Goal: Information Seeking & Learning: Learn about a topic

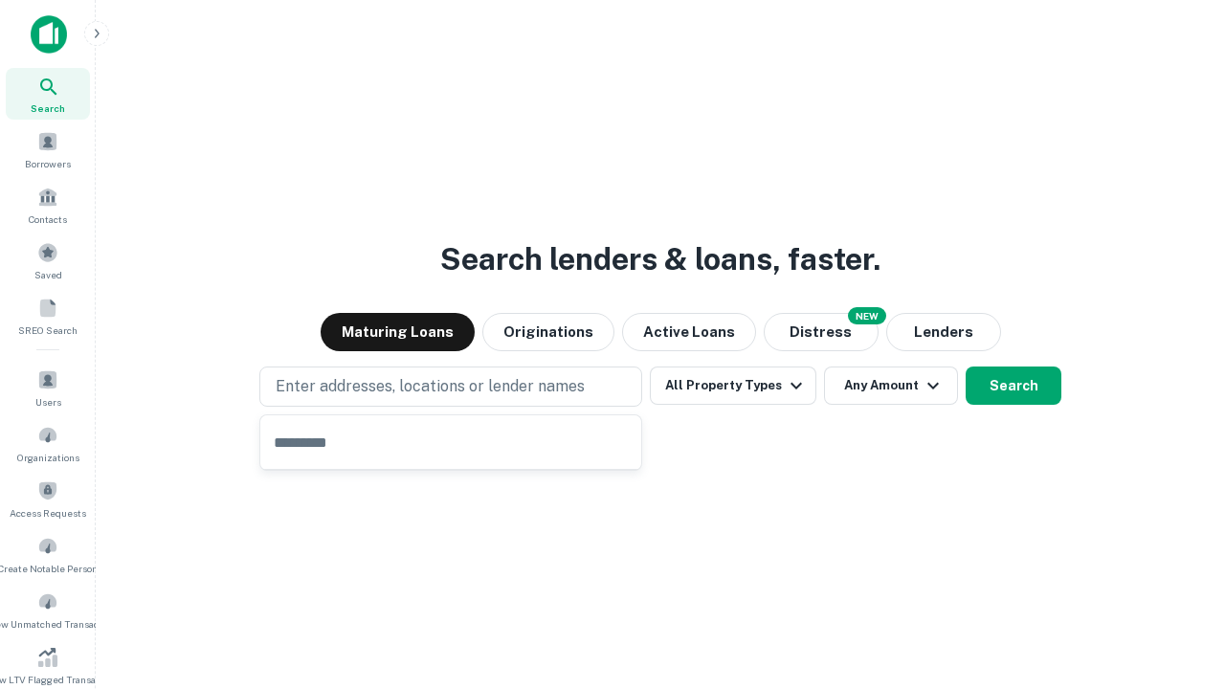
type input "**********"
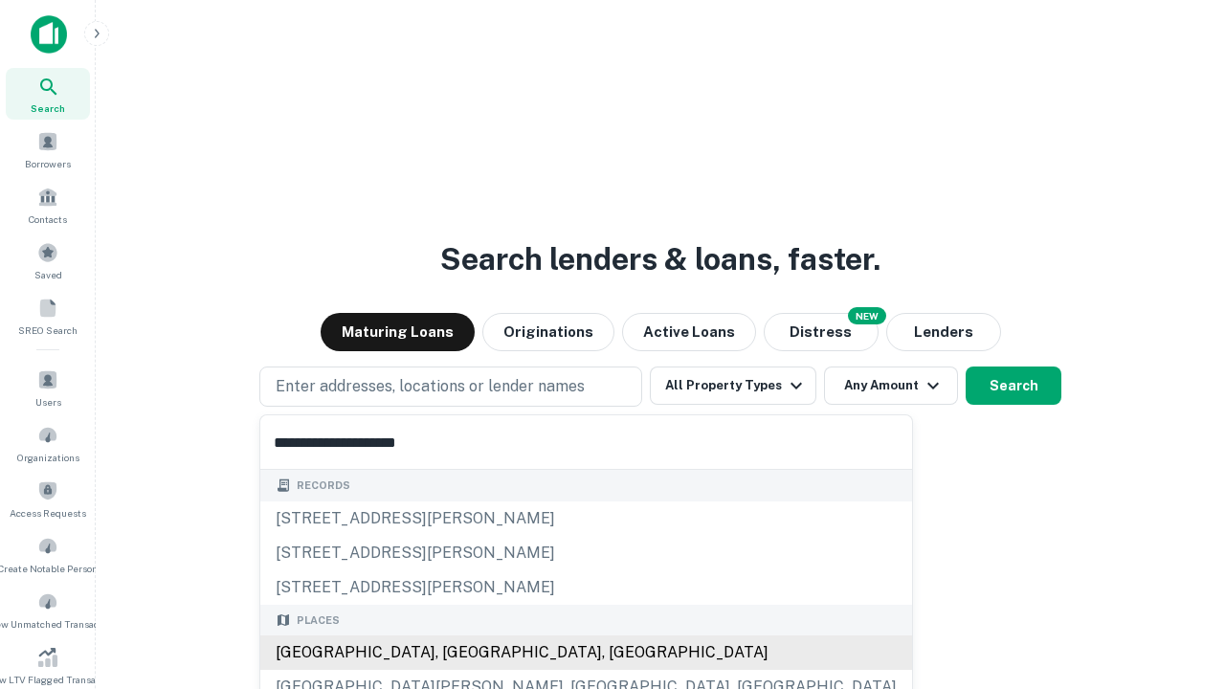
click at [457, 653] on div "Santa Monica, CA, USA" at bounding box center [586, 652] width 652 height 34
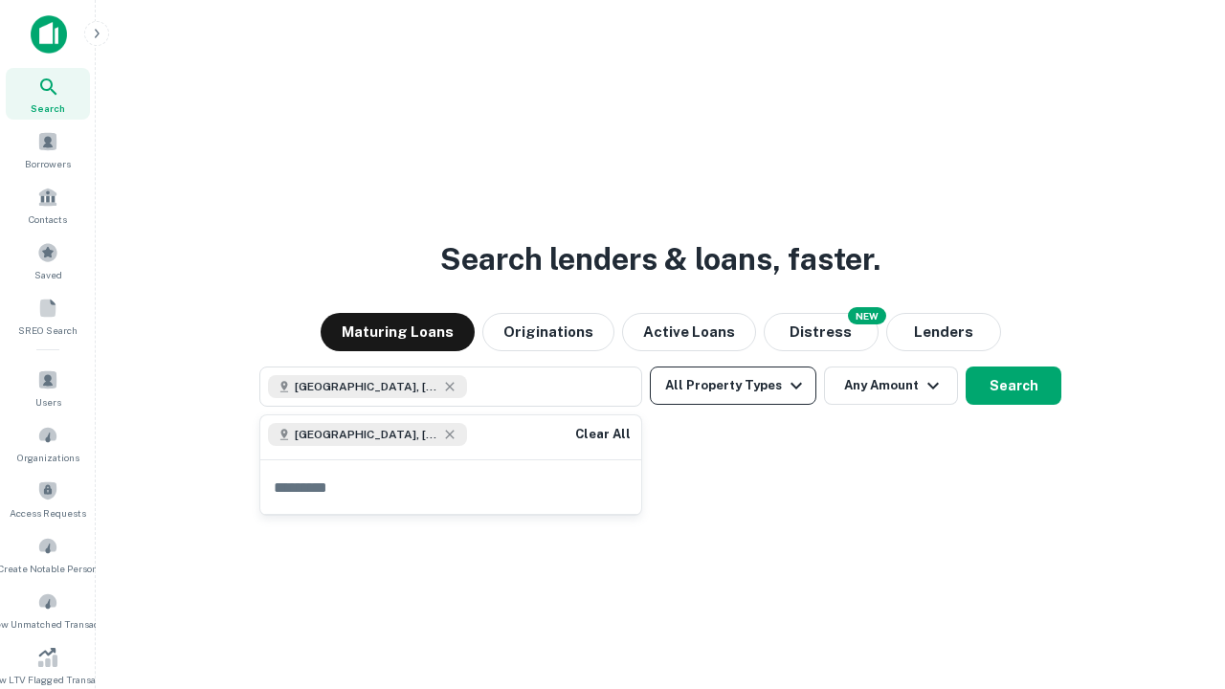
click at [733, 386] on button "All Property Types" at bounding box center [733, 385] width 166 height 38
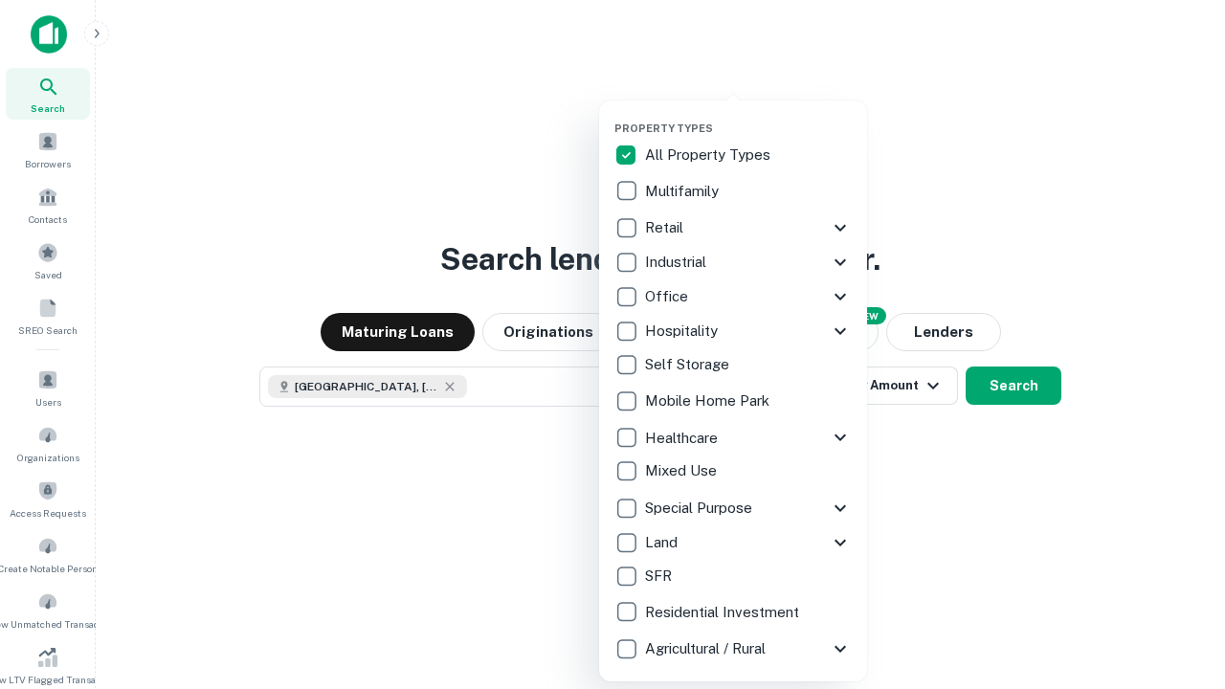
click at [748, 116] on button "button" at bounding box center [748, 116] width 268 height 1
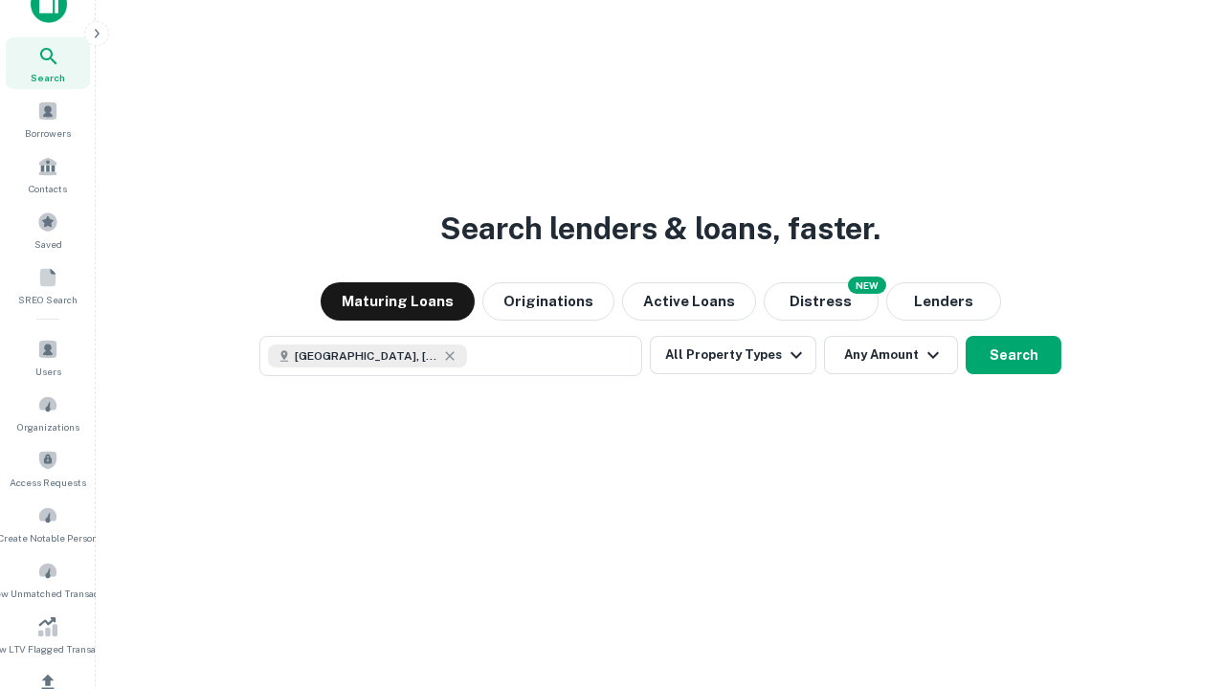
scroll to position [11, 231]
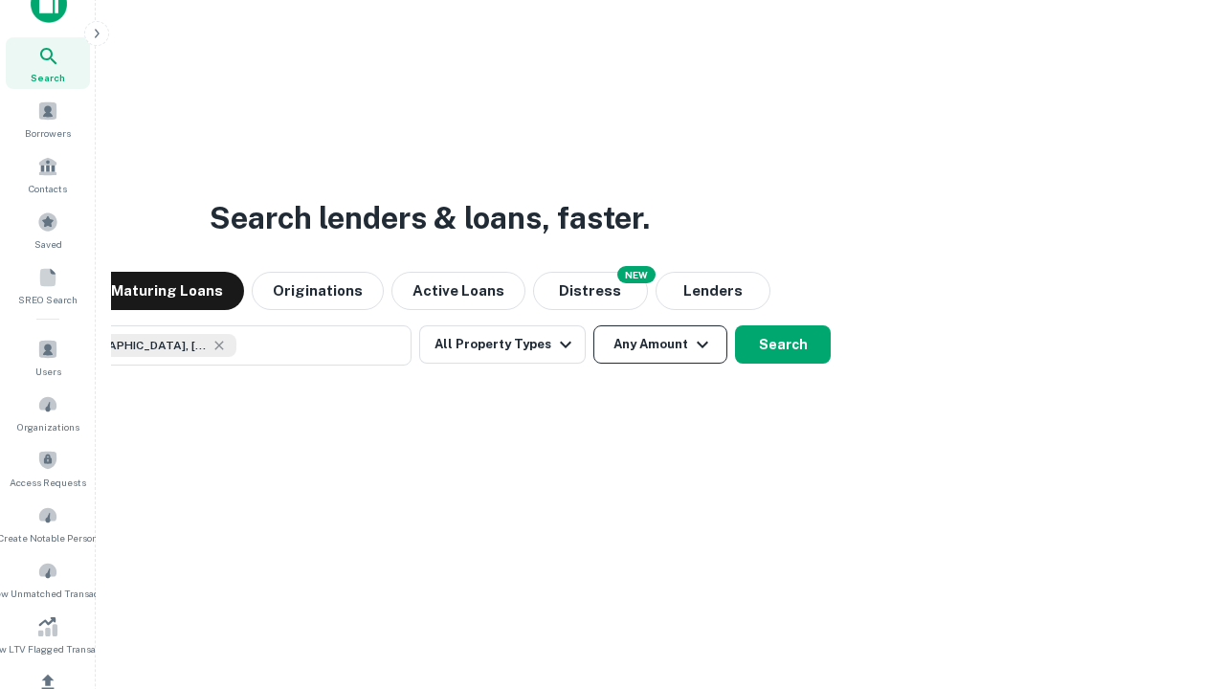
click at [593, 325] on button "Any Amount" at bounding box center [660, 344] width 134 height 38
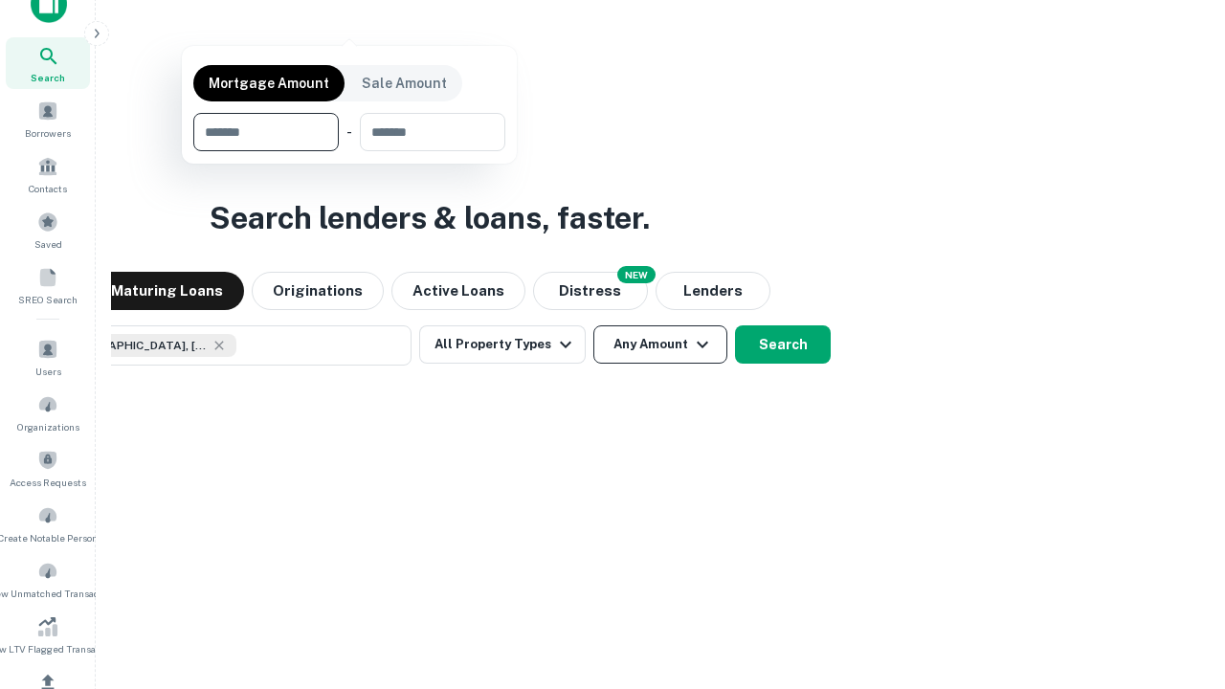
scroll to position [229, 0]
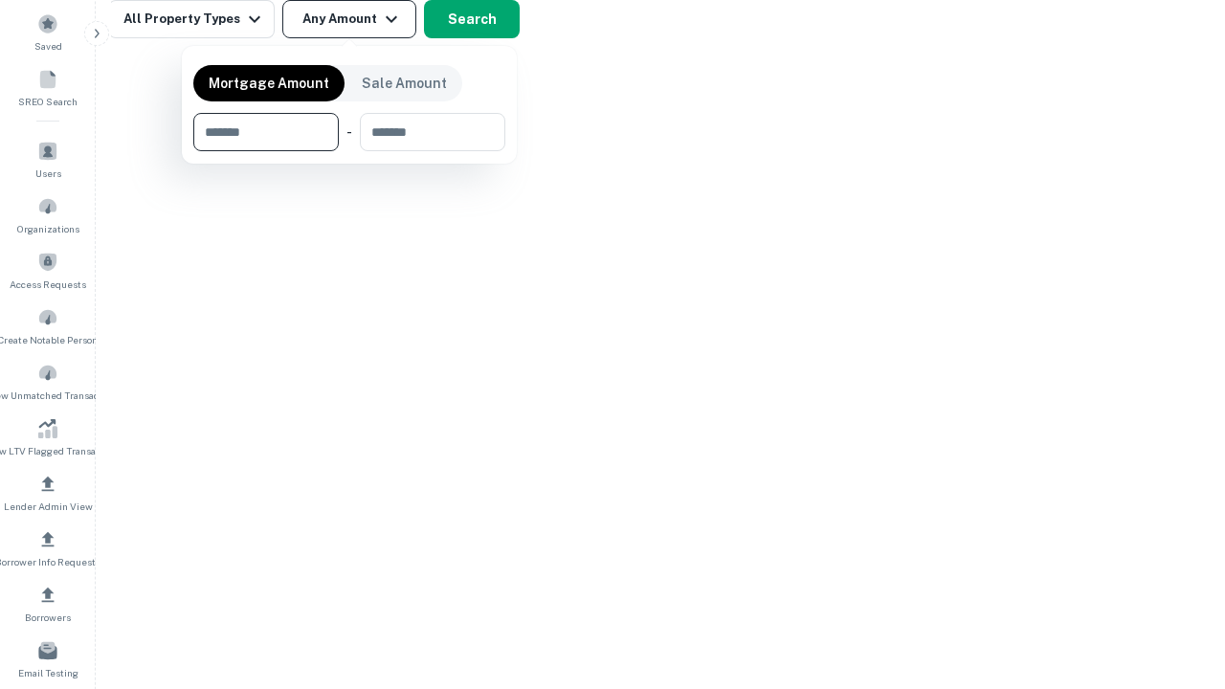
type input "*******"
click at [349, 151] on button "button" at bounding box center [349, 151] width 312 height 1
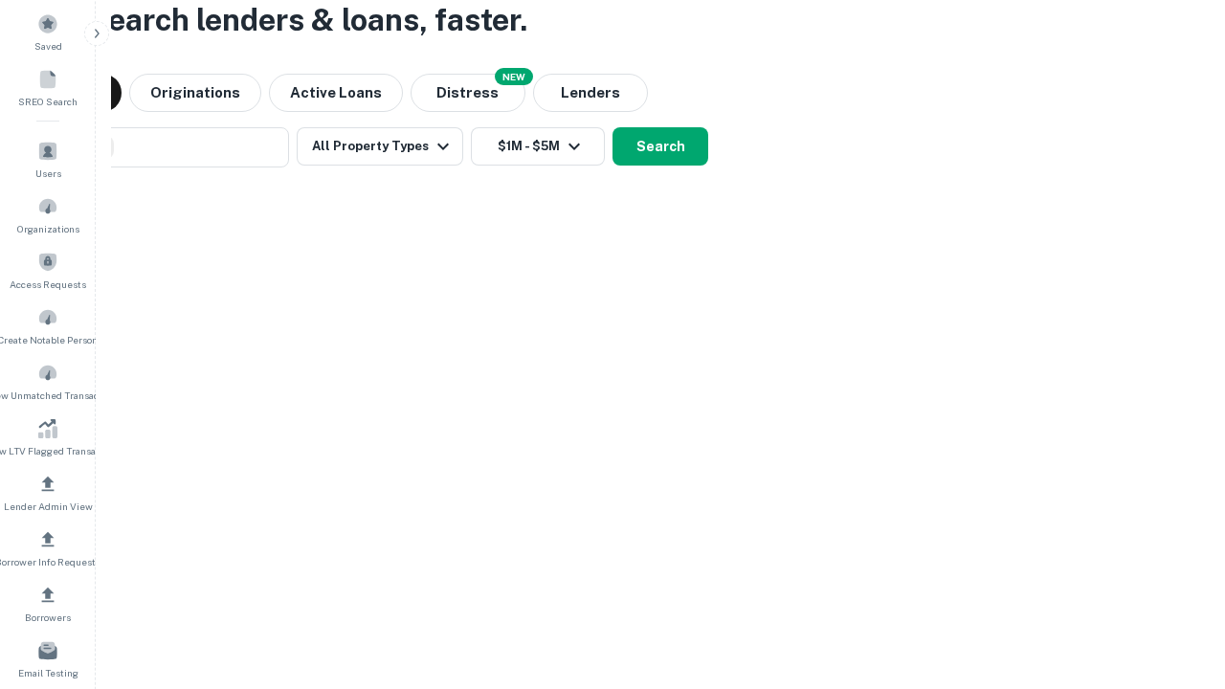
scroll to position [31, 0]
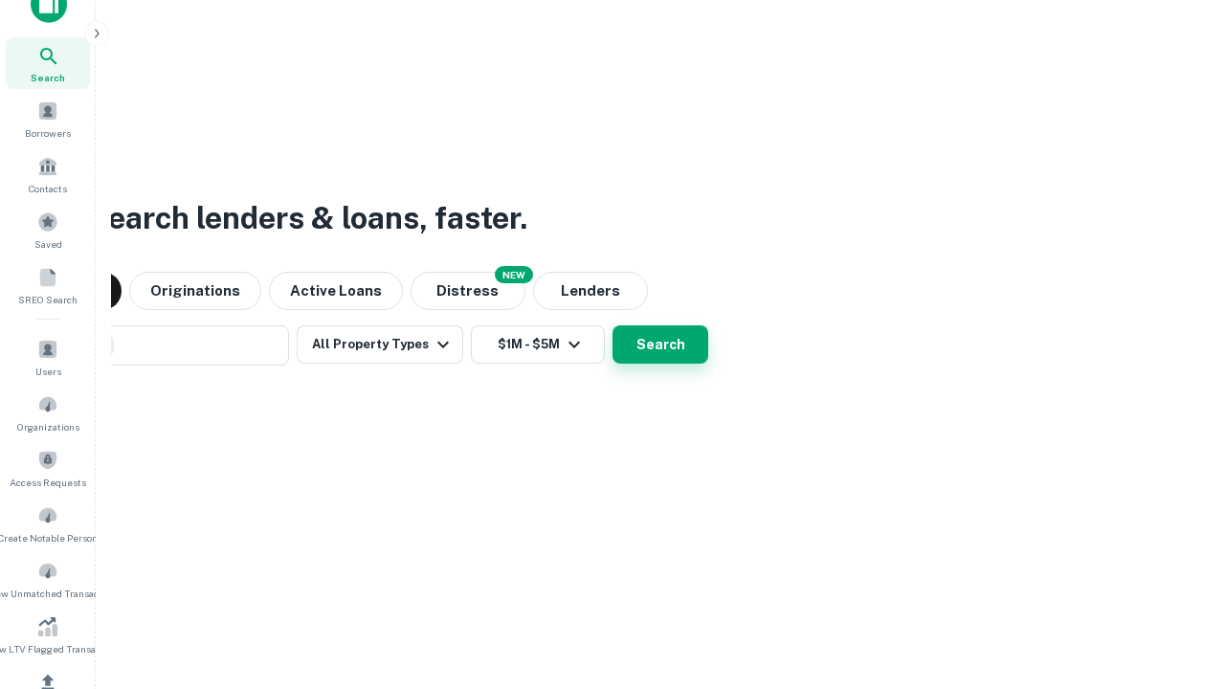
click at [612, 325] on button "Search" at bounding box center [660, 344] width 96 height 38
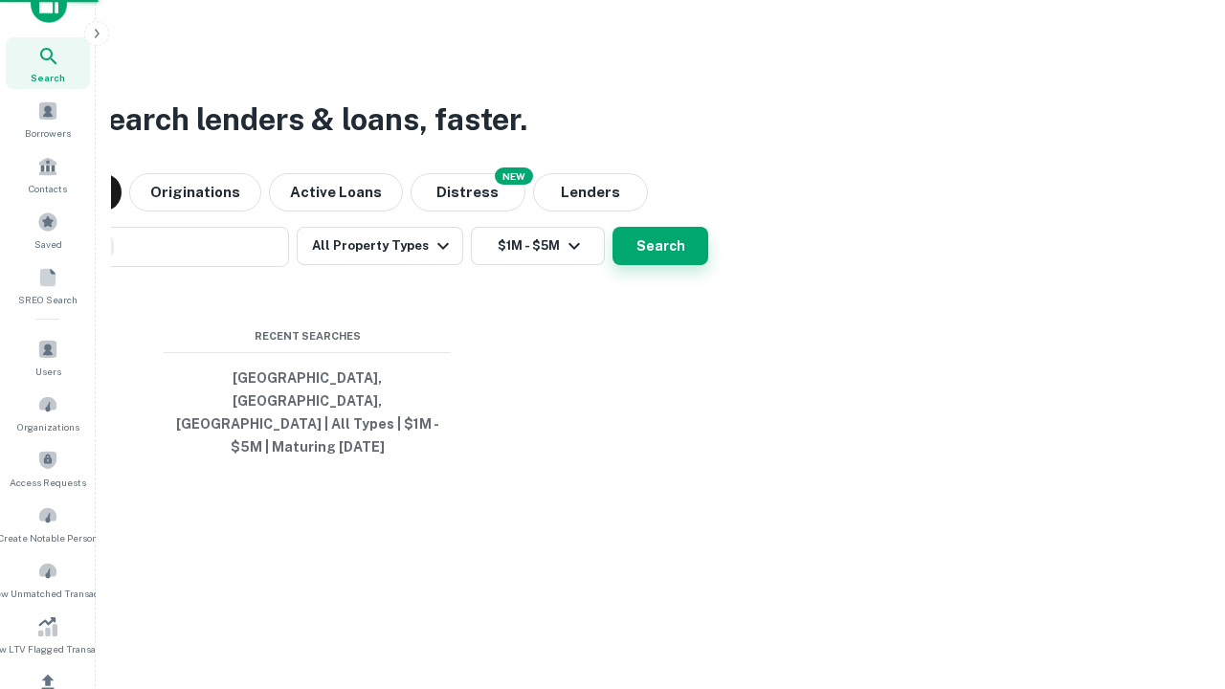
scroll to position [229, 0]
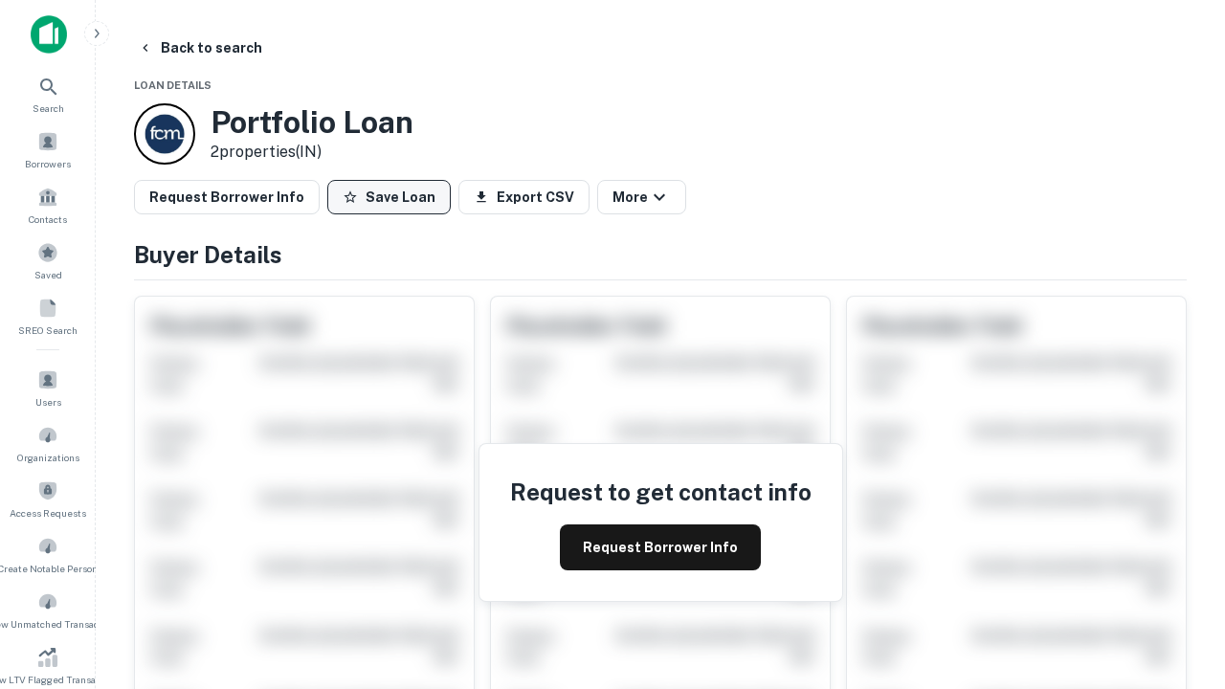
click at [388, 197] on button "Save Loan" at bounding box center [388, 197] width 123 height 34
click at [393, 197] on button "Save Loan" at bounding box center [388, 197] width 123 height 34
